Goal: Task Accomplishment & Management: Manage account settings

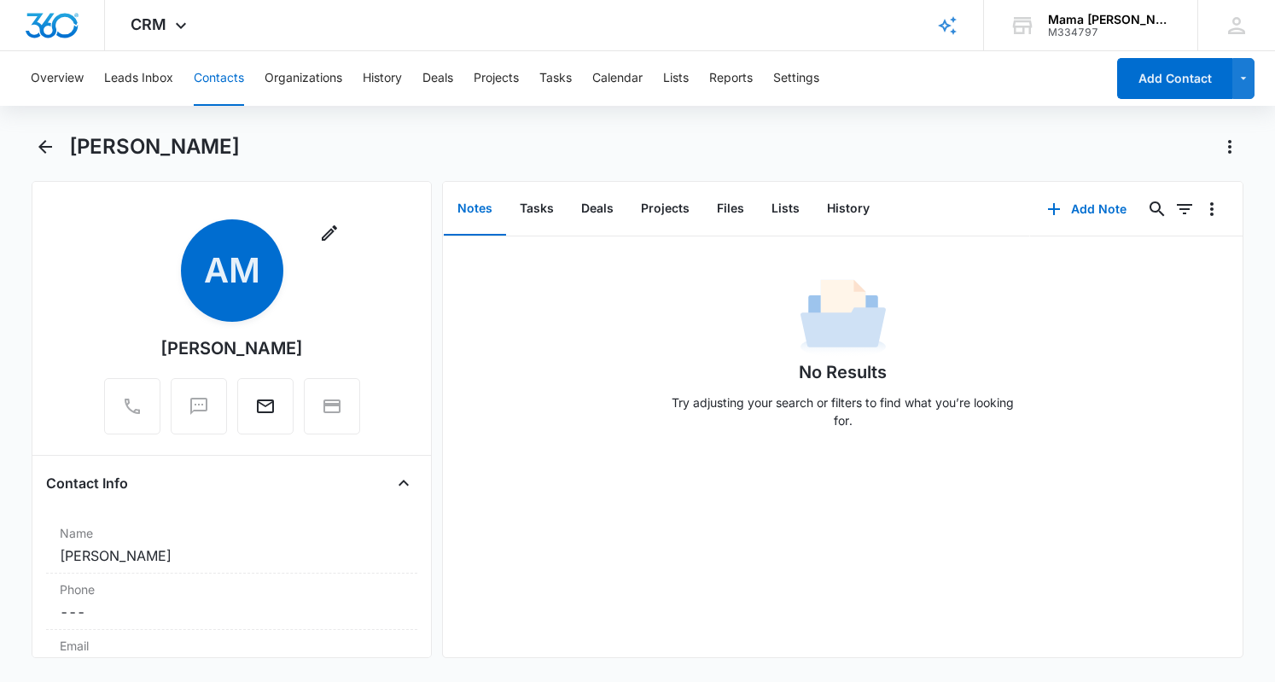
scroll to position [194, 0]
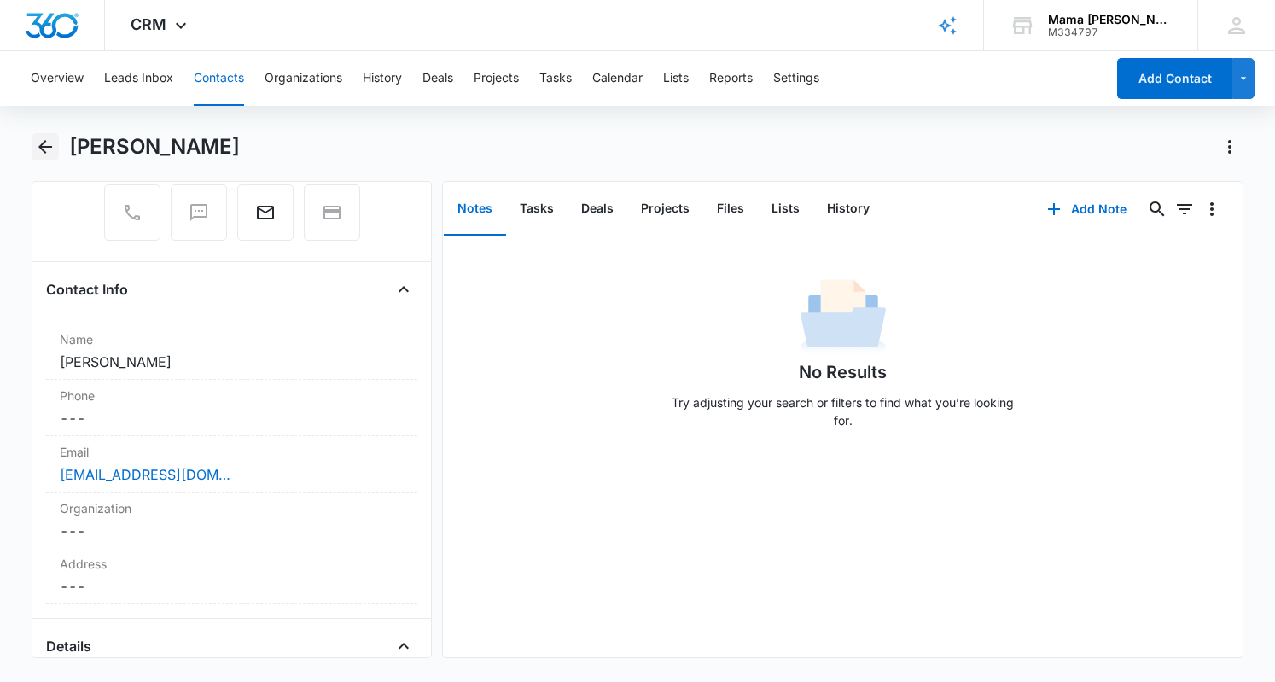
click at [57, 146] on button "Back" at bounding box center [45, 146] width 26 height 27
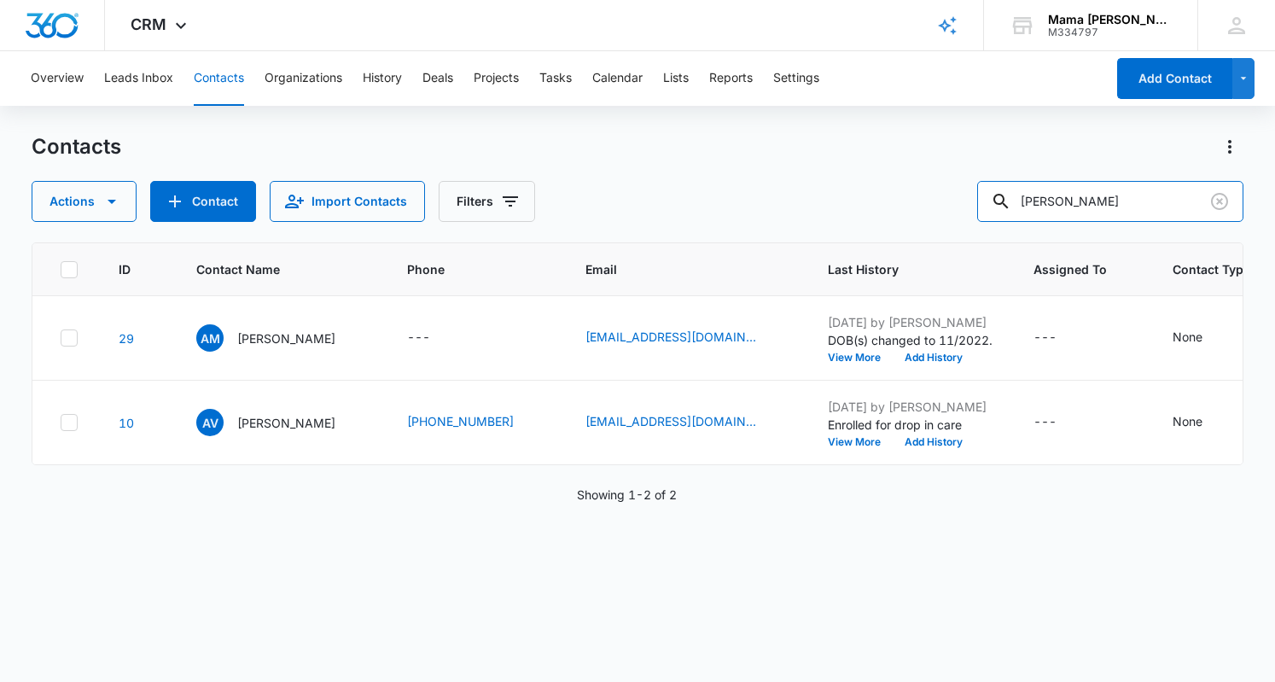
click at [1101, 216] on input "[PERSON_NAME]" at bounding box center [1110, 201] width 266 height 41
type input "kelsey"
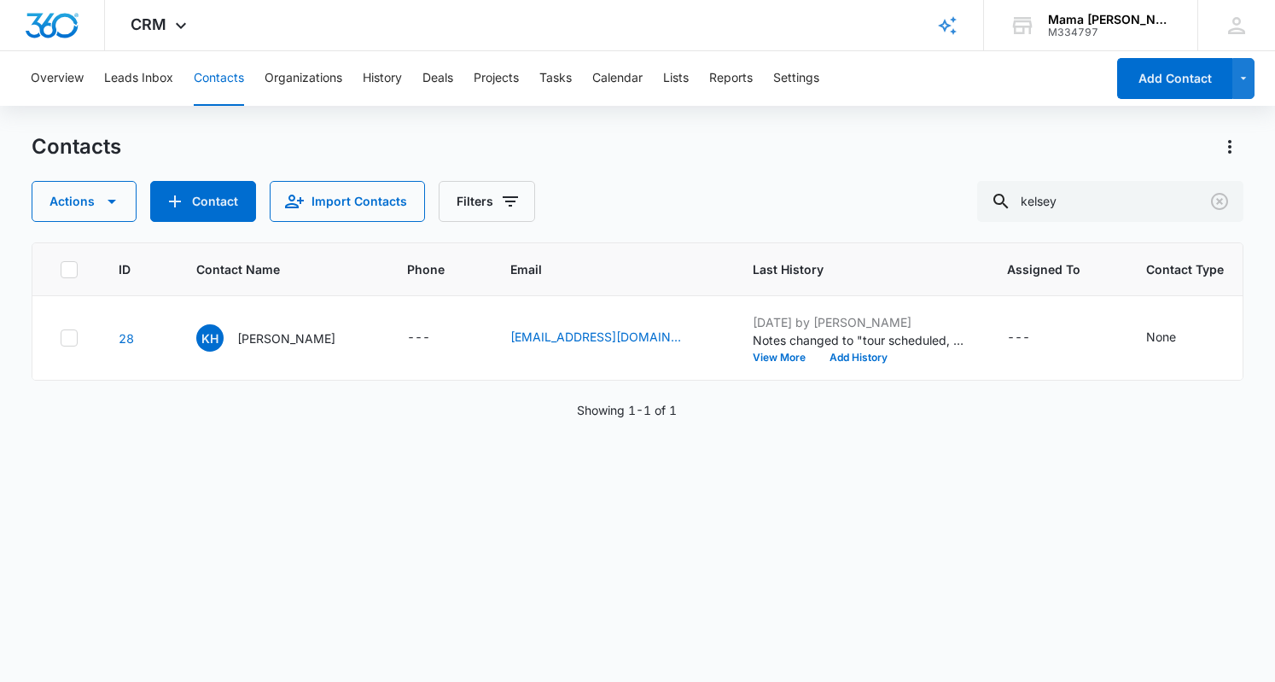
click at [268, 336] on p "[PERSON_NAME]" at bounding box center [286, 338] width 98 height 18
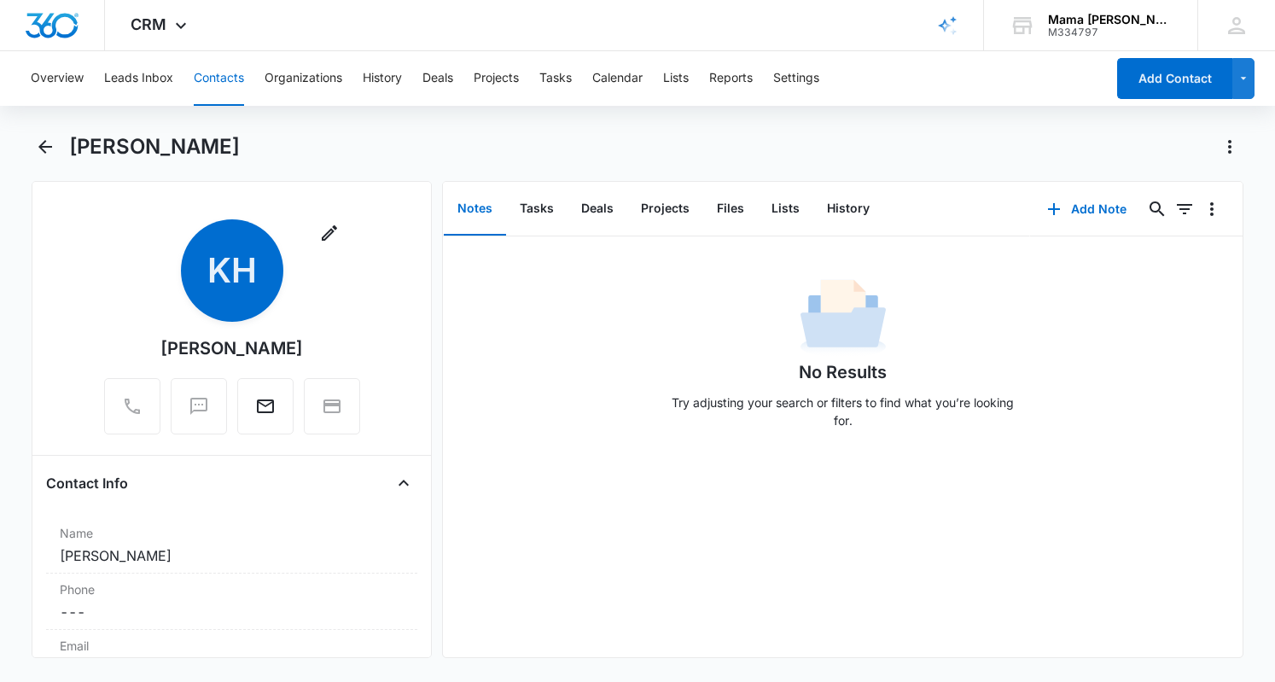
click at [474, 207] on button "Notes" at bounding box center [475, 209] width 62 height 53
click at [1083, 201] on button "Add Note" at bounding box center [1086, 209] width 113 height 41
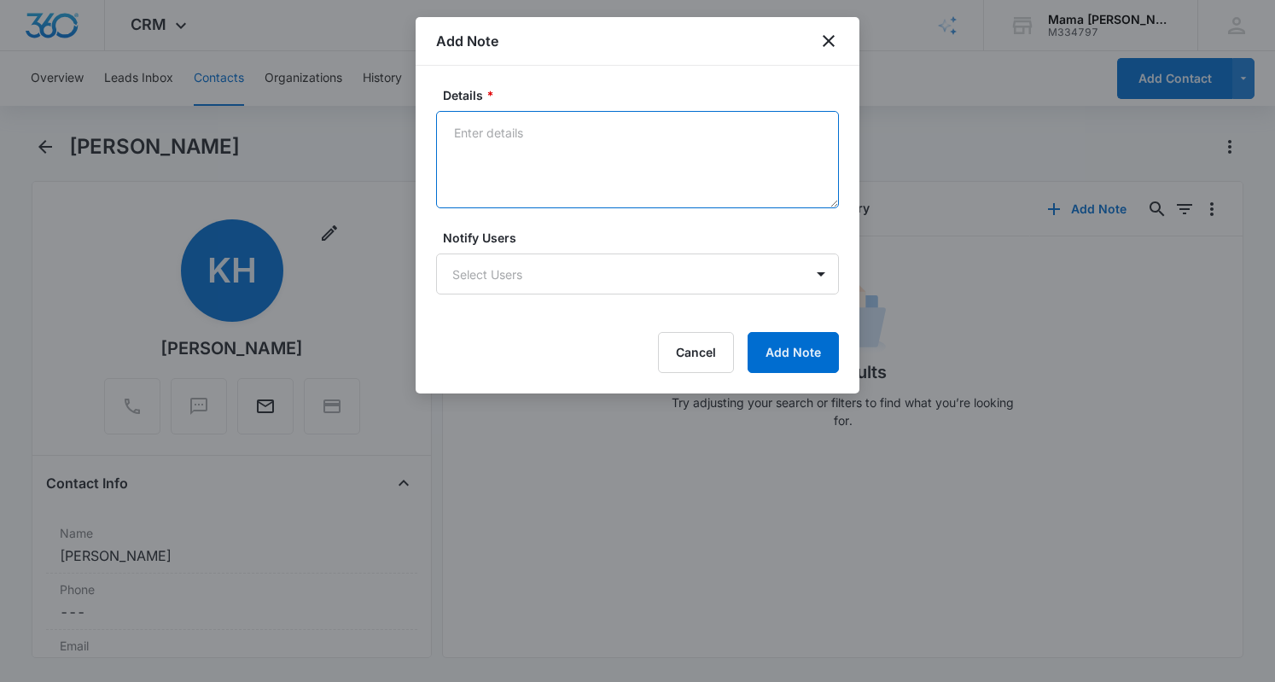
click at [441, 116] on textarea "Details *" at bounding box center [637, 159] width 403 height 97
type textarea "needs to reschedule, says will be in touch, I offered availability 9/11 and 9/12"
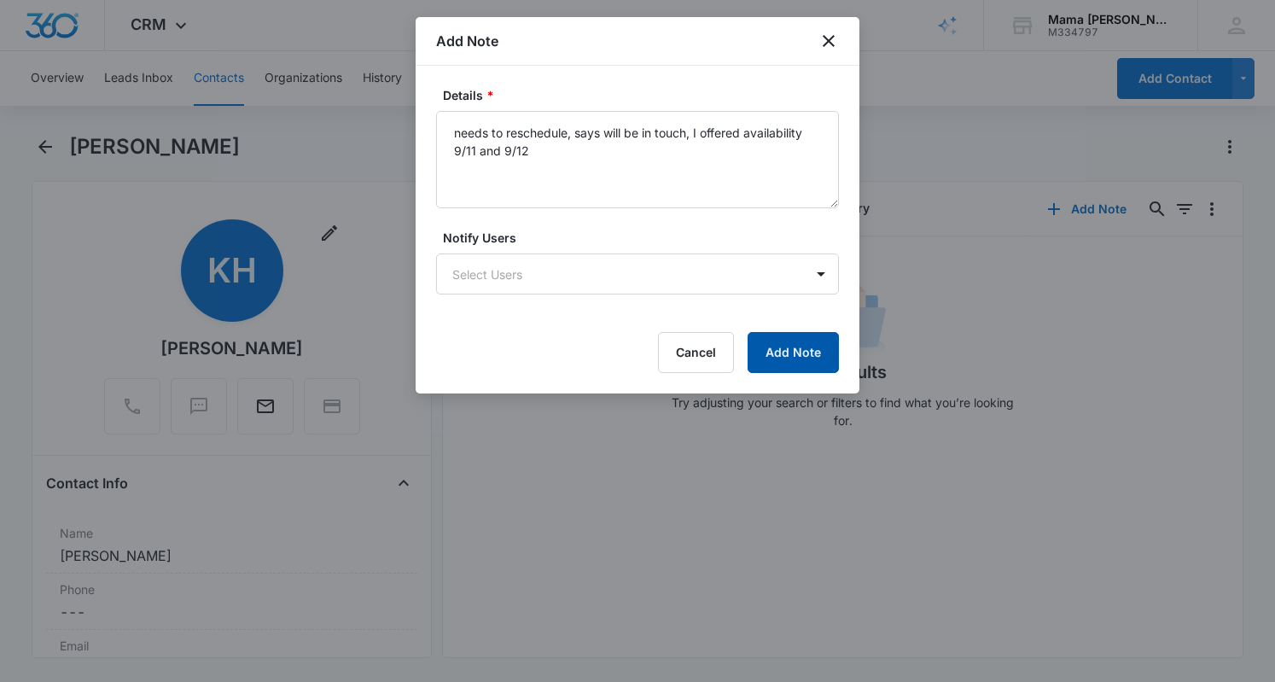
click at [792, 360] on button "Add Note" at bounding box center [793, 352] width 91 height 41
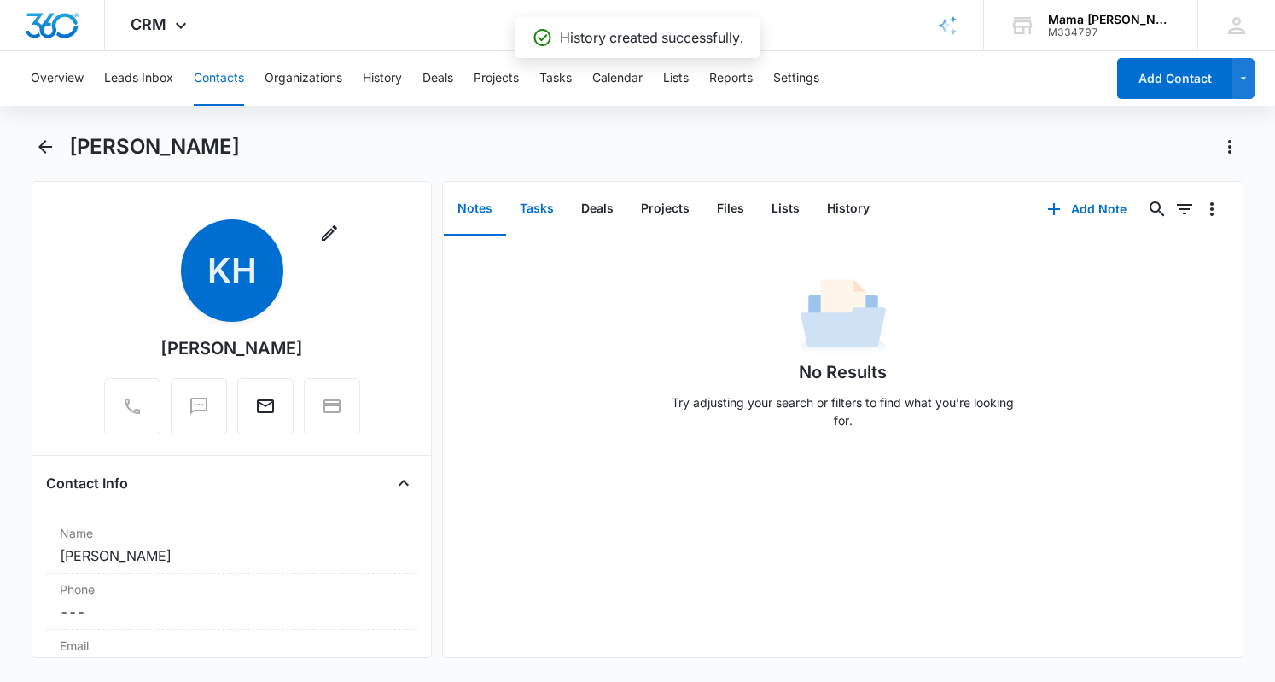
click at [533, 204] on button "Tasks" at bounding box center [536, 209] width 61 height 53
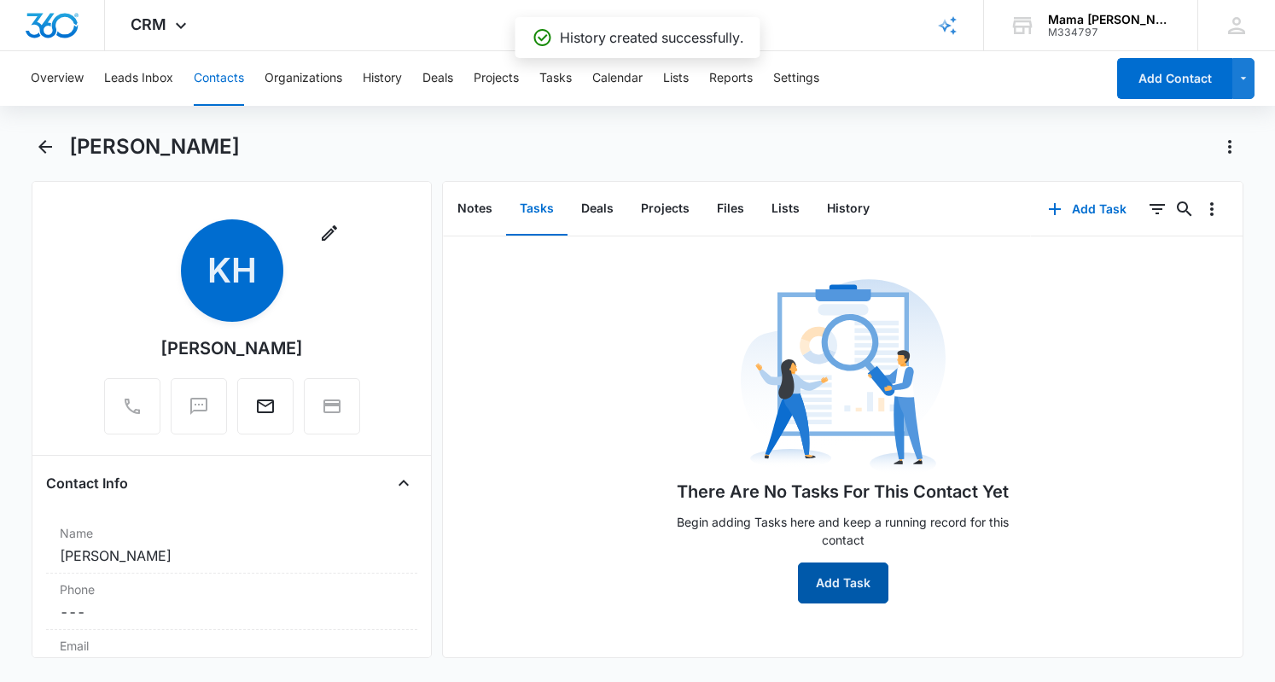
click at [820, 579] on button "Add Task" at bounding box center [843, 582] width 90 height 41
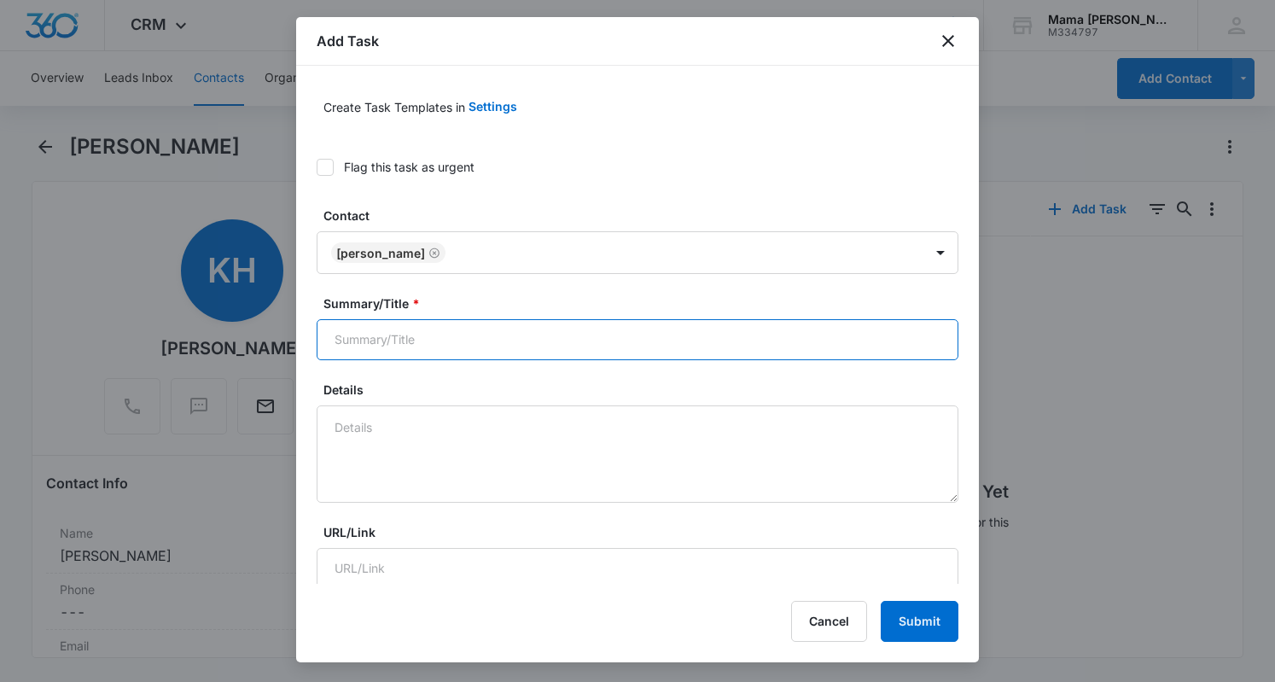
click at [405, 335] on input "Summary/Title *" at bounding box center [638, 339] width 642 height 41
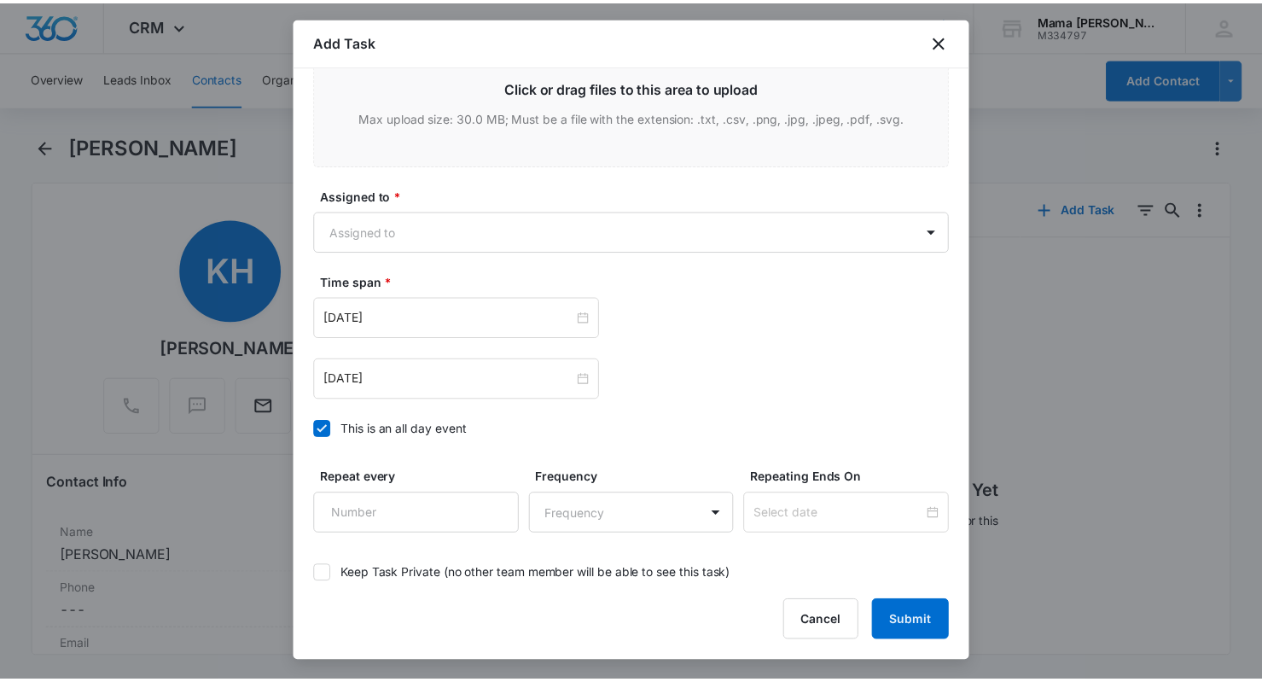
scroll to position [898, 0]
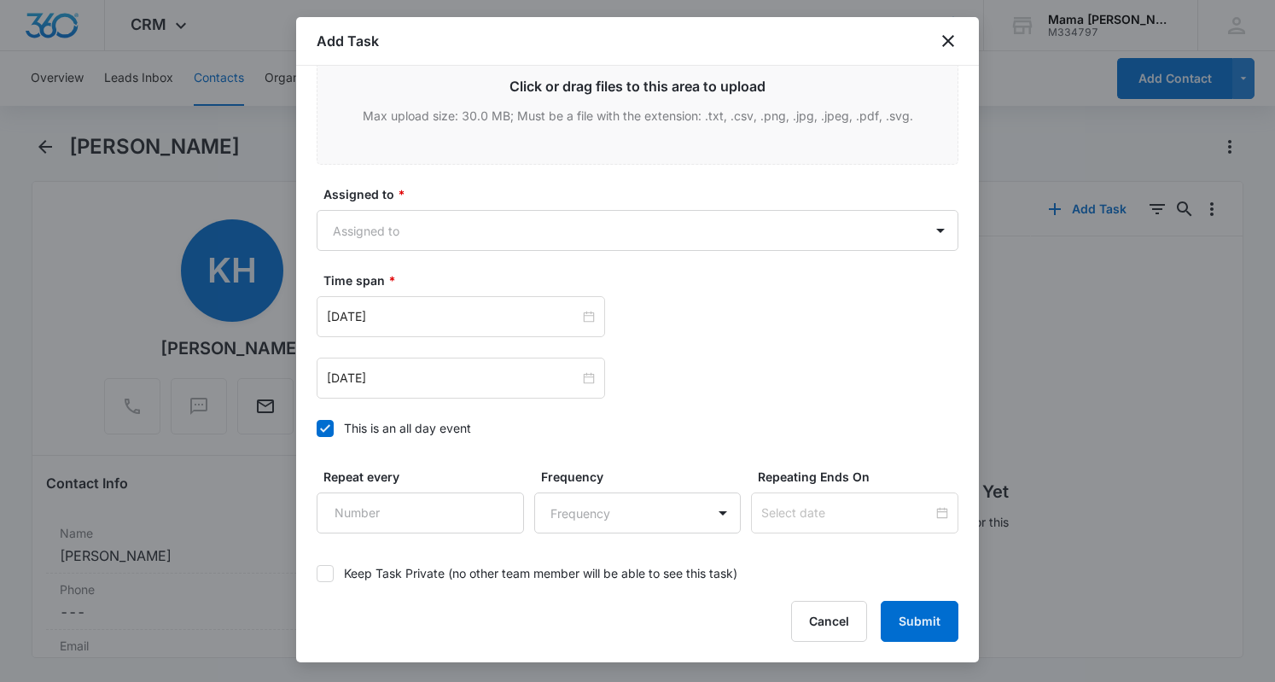
type input "follow up to reschedule tour"
click at [576, 307] on div "[DATE]" at bounding box center [461, 316] width 268 height 19
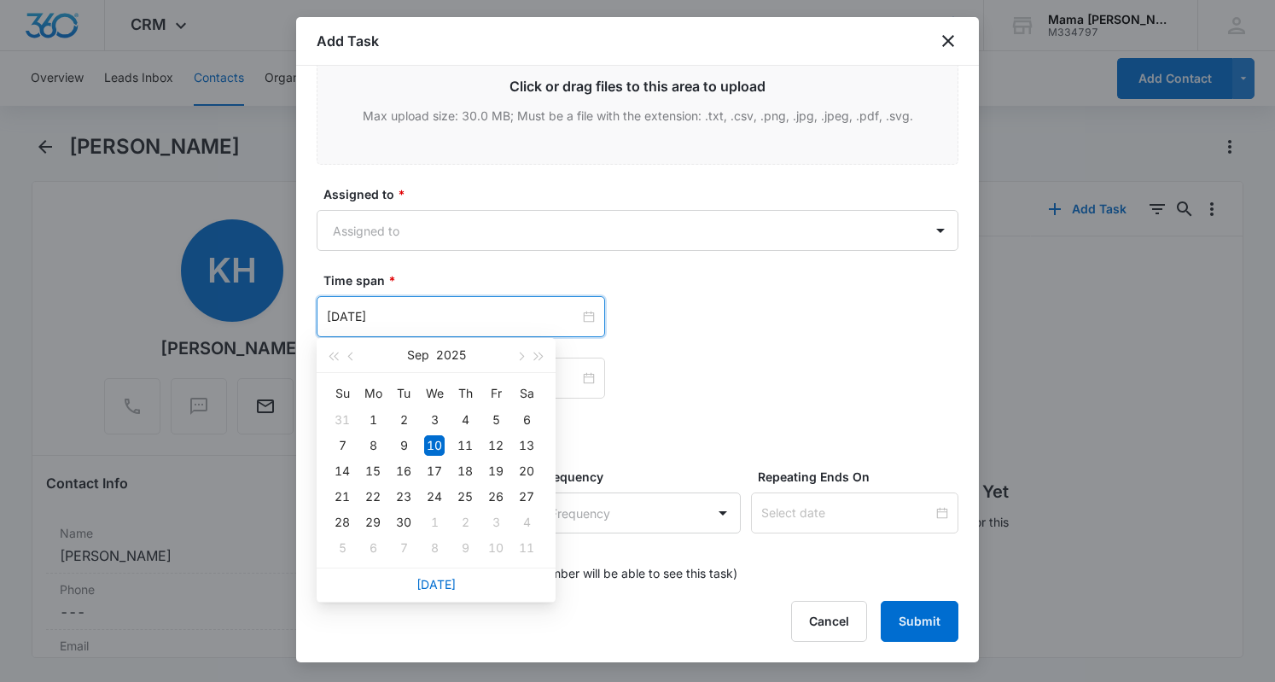
type input "[DATE]"
click at [493, 445] on div "12" at bounding box center [496, 445] width 20 height 20
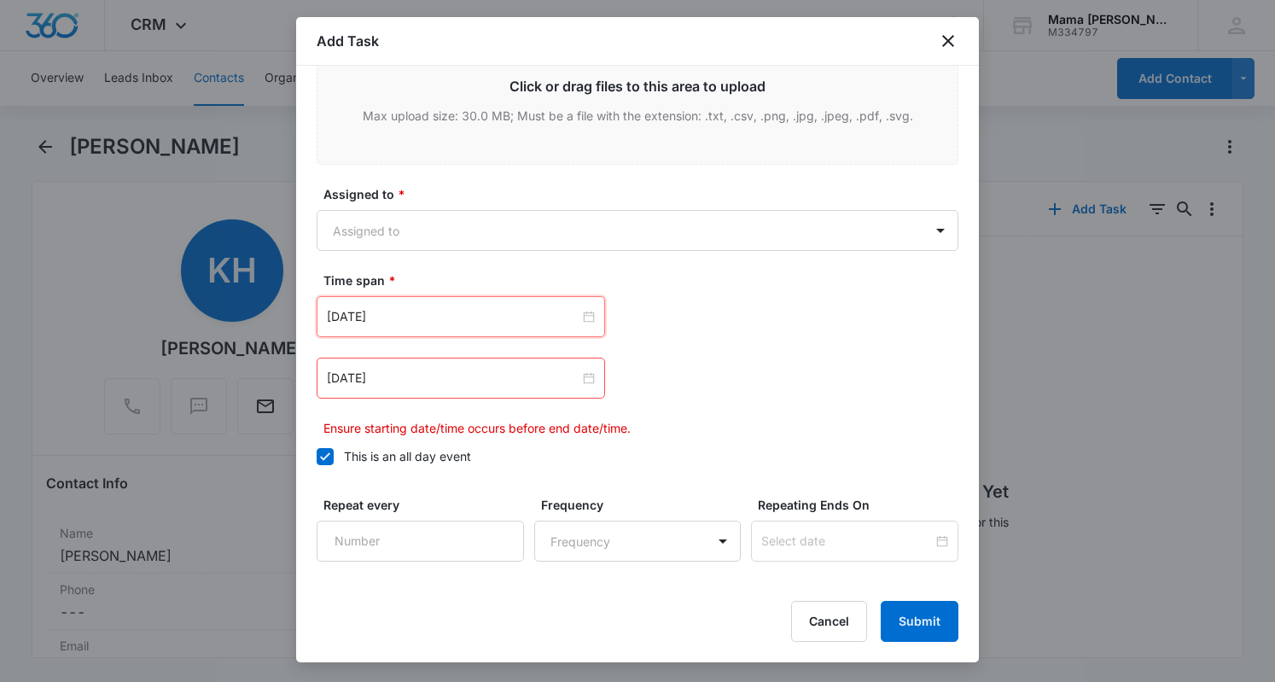
click at [480, 369] on input "[DATE]" at bounding box center [453, 378] width 253 height 19
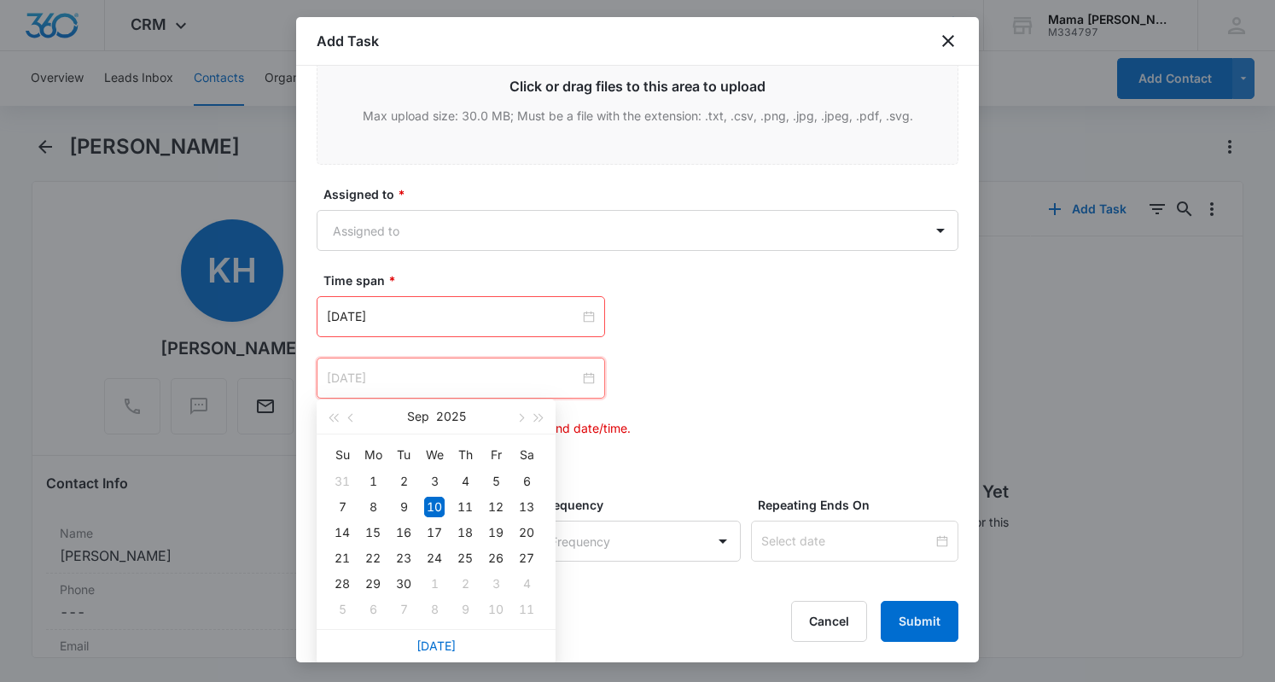
type input "[DATE]"
click at [500, 509] on div "12" at bounding box center [496, 507] width 20 height 20
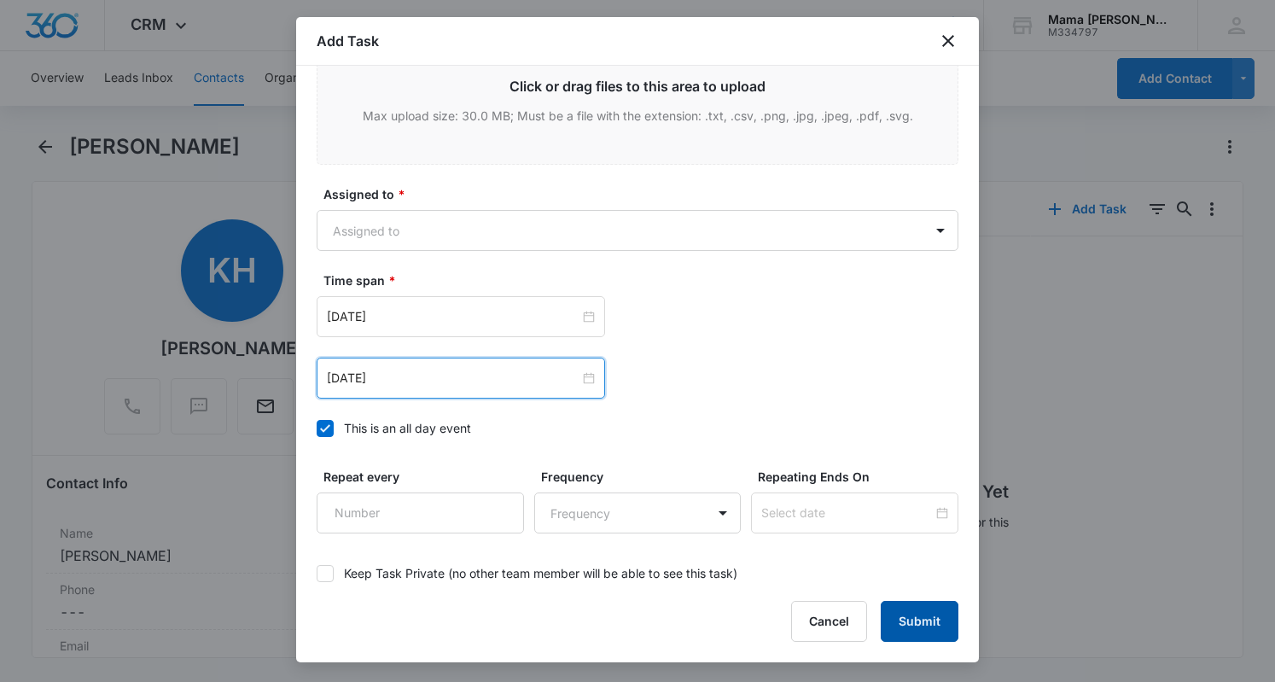
click at [910, 625] on button "Submit" at bounding box center [920, 621] width 78 height 41
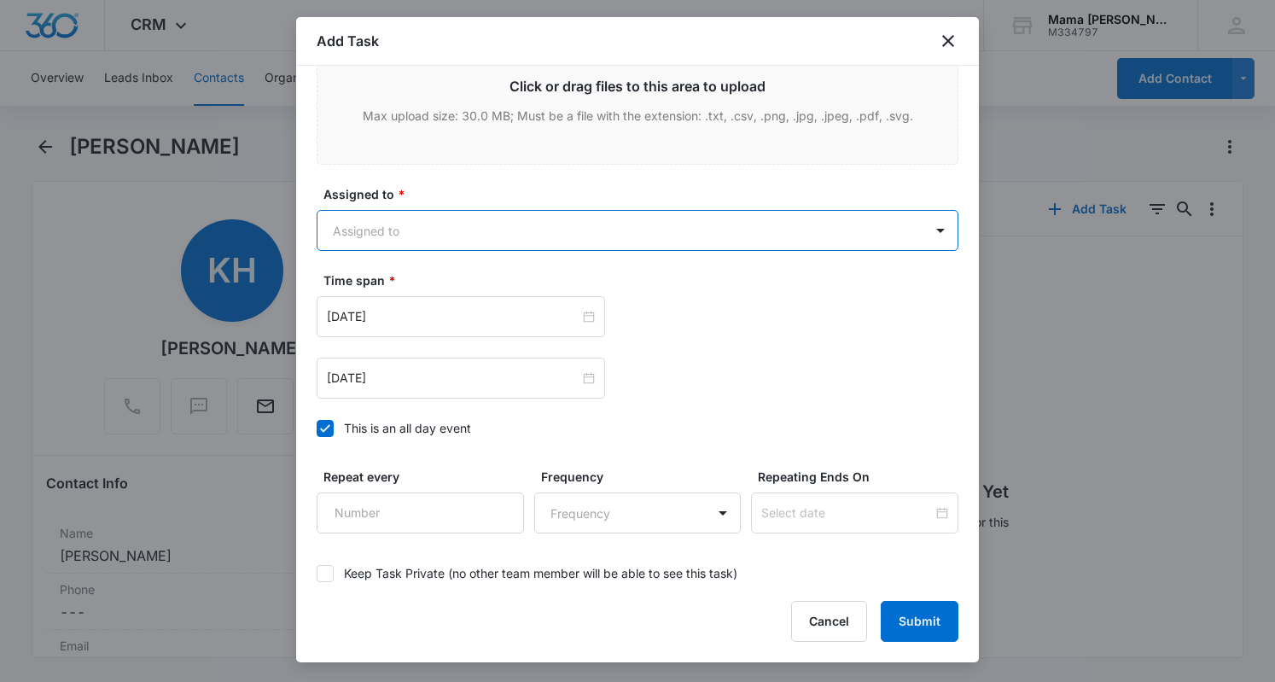
click at [439, 227] on body "CRM Apps Reputation Websites Forms CRM Email Social POS Content Ads Intelligenc…" at bounding box center [637, 341] width 1275 height 682
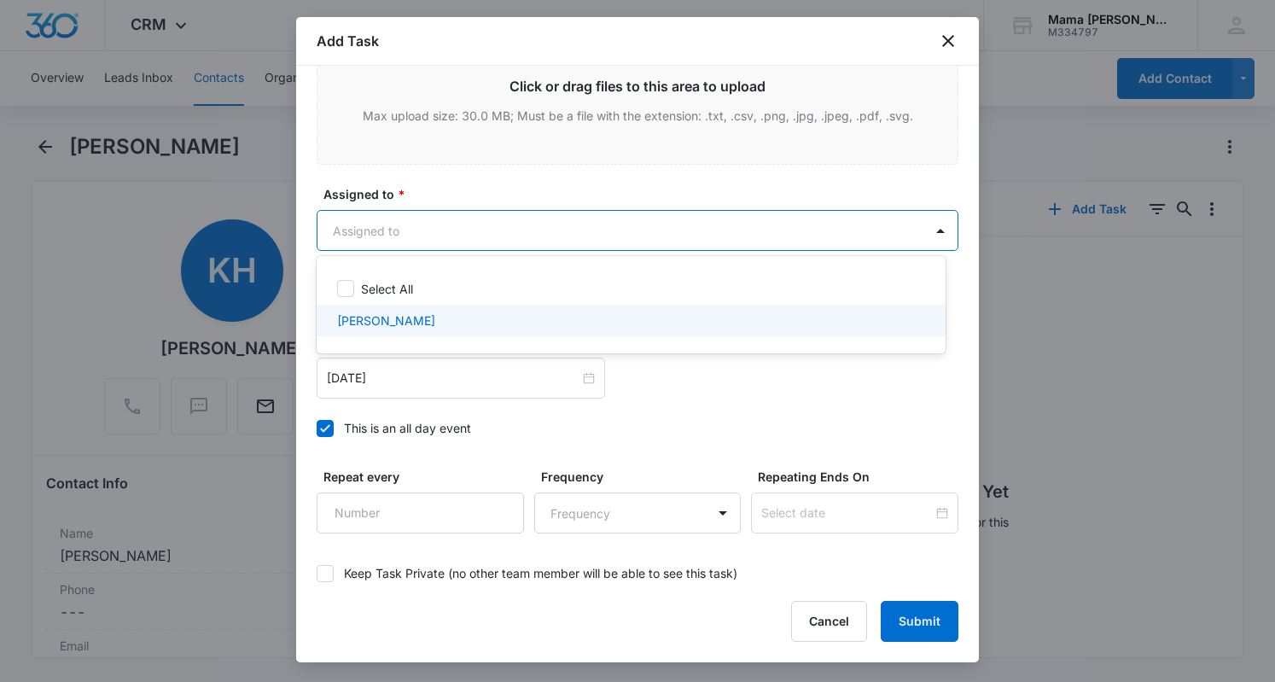
click at [415, 317] on div "[PERSON_NAME]" at bounding box center [629, 320] width 585 height 18
checkbox input "true"
click at [909, 634] on div at bounding box center [637, 341] width 1275 height 682
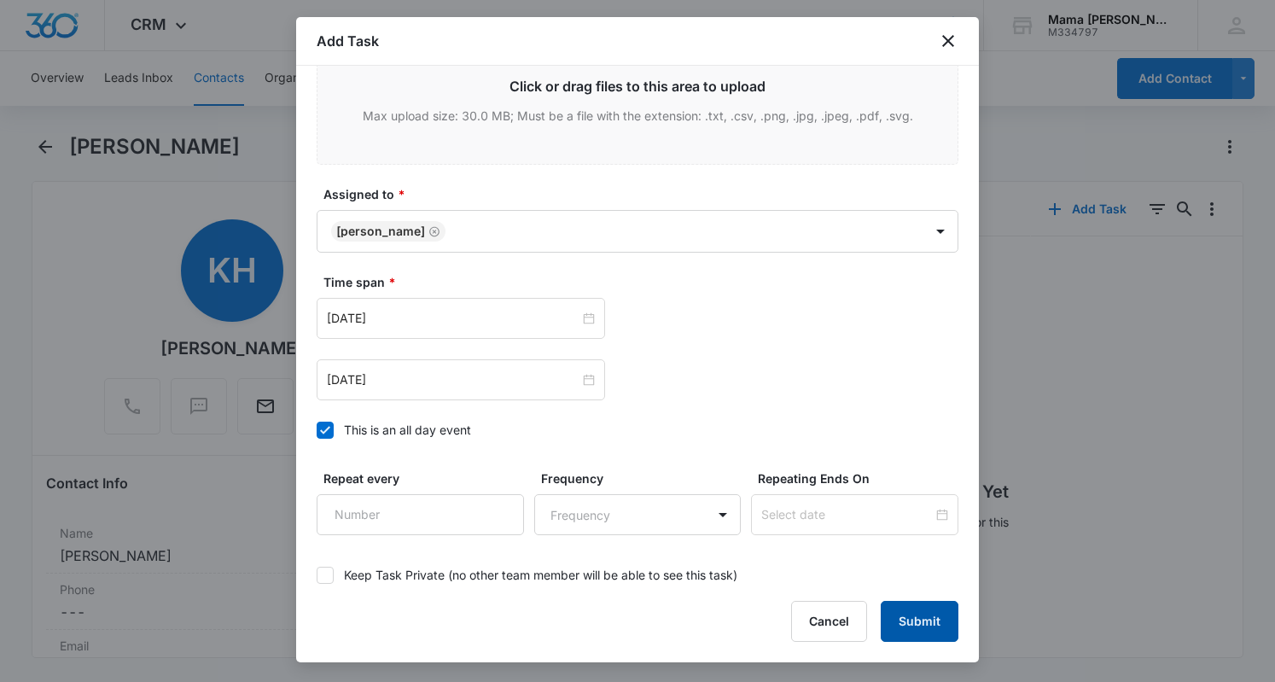
click at [911, 620] on button "Submit" at bounding box center [920, 621] width 78 height 41
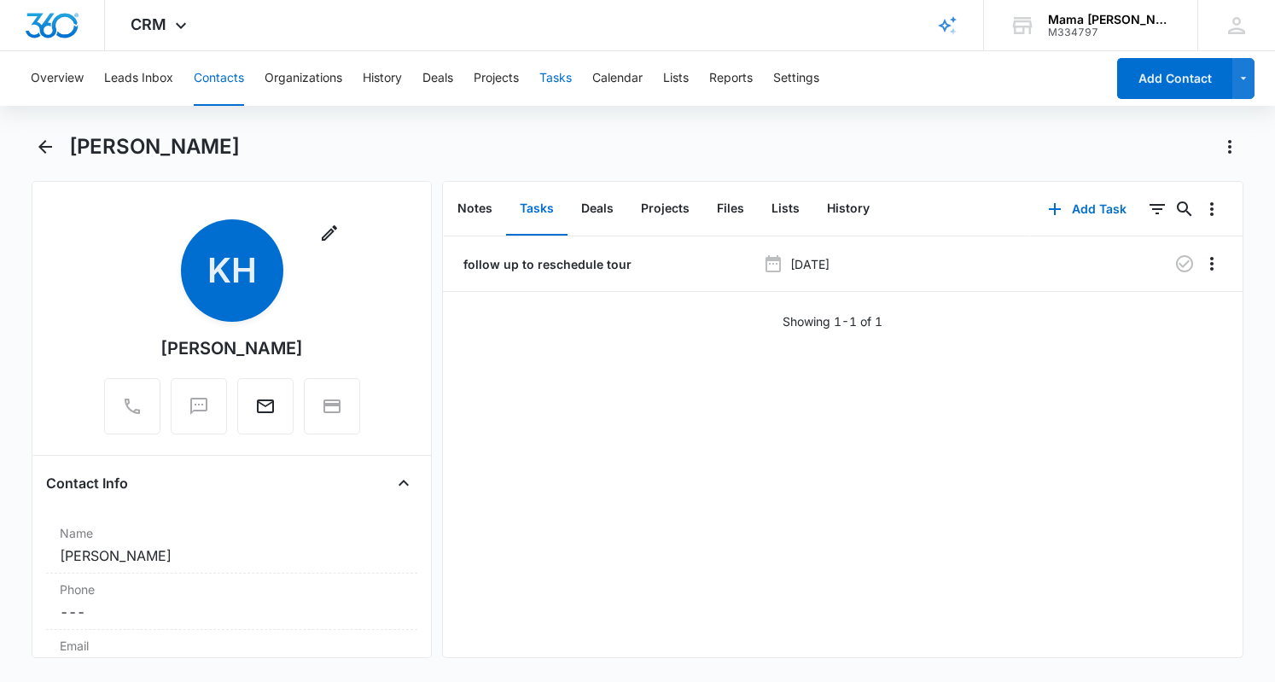
click at [554, 81] on button "Tasks" at bounding box center [555, 78] width 32 height 55
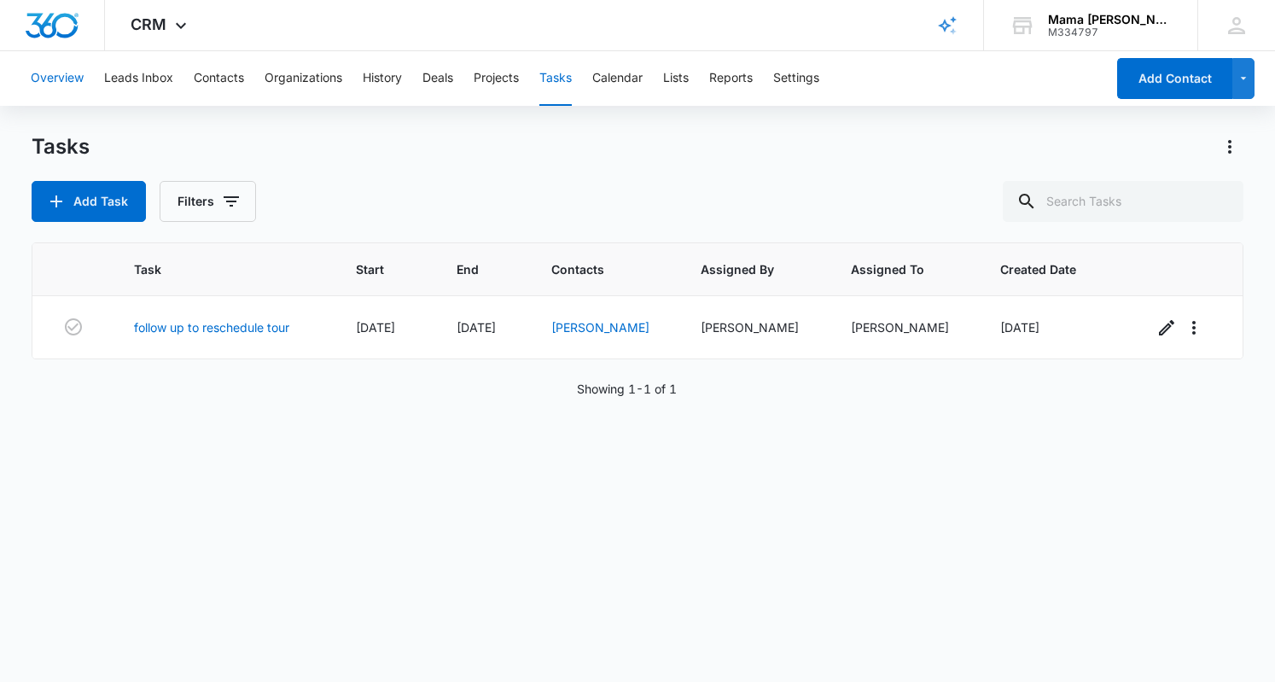
click at [50, 71] on button "Overview" at bounding box center [57, 78] width 53 height 55
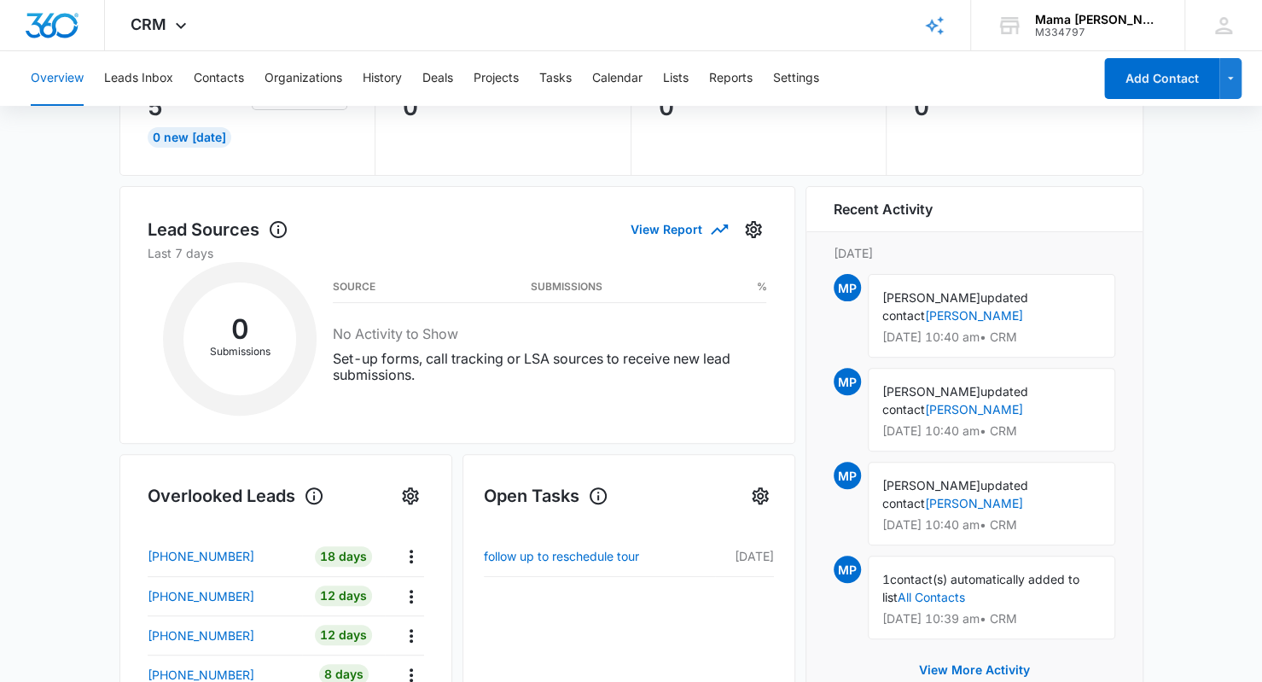
scroll to position [156, 0]
